Goal: Information Seeking & Learning: Compare options

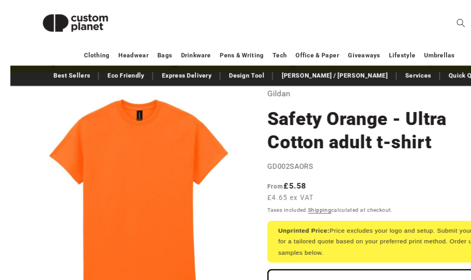
scroll to position [43, 0]
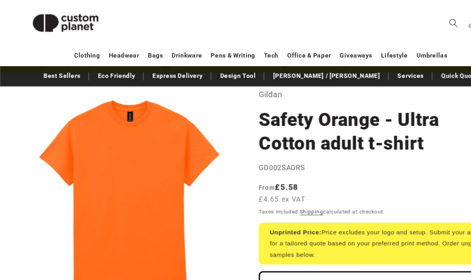
click at [20, 274] on button "Open media 1 in modal" at bounding box center [20, 274] width 0 height 0
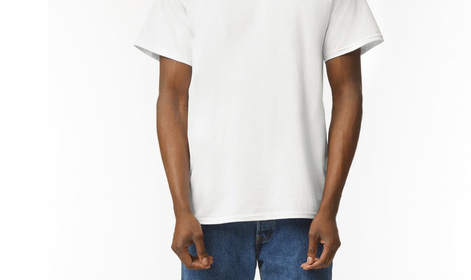
scroll to position [554, 0]
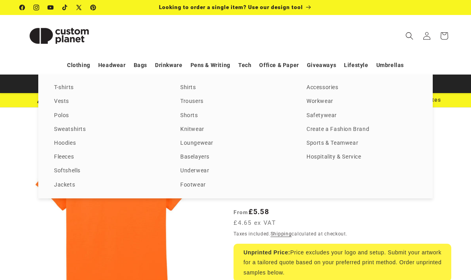
click at [70, 87] on link "T-shirts" at bounding box center [109, 88] width 111 height 11
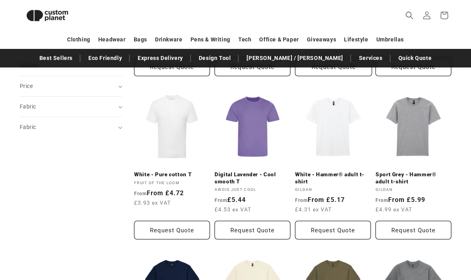
scroll to position [188, 0]
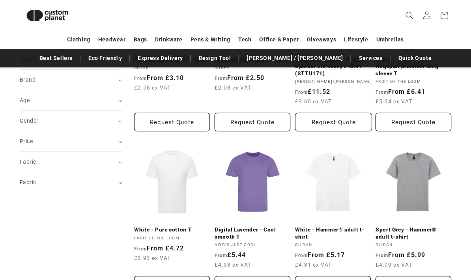
click at [413, 227] on link "Sport Grey - Hammer® adult t-shirt" at bounding box center [414, 234] width 76 height 14
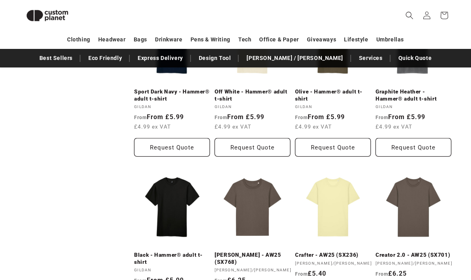
scroll to position [511, 0]
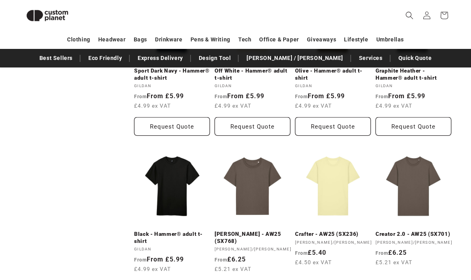
click at [179, 231] on link "Black - Hammer® adult t-shirt" at bounding box center [172, 238] width 76 height 14
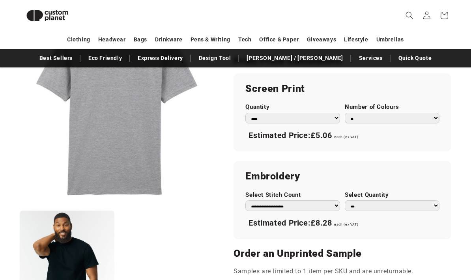
click at [432, 117] on select "* * * * * * *" at bounding box center [392, 118] width 95 height 11
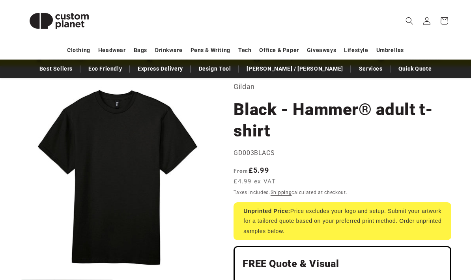
scroll to position [41, 0]
click at [20, 275] on button "Open media 1 in modal" at bounding box center [20, 275] width 0 height 0
